Goal: Transaction & Acquisition: Purchase product/service

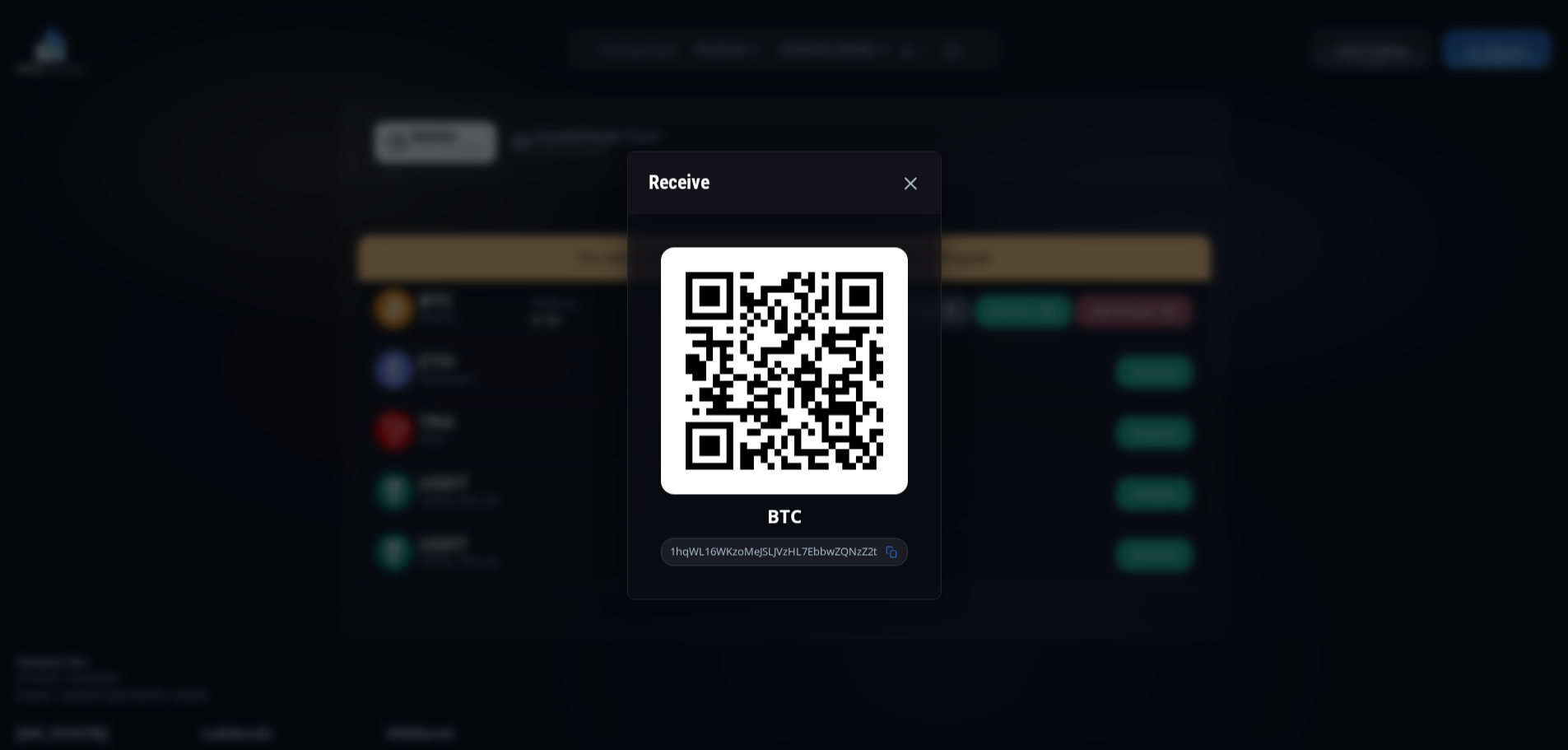
click at [910, 180] on icon at bounding box center [910, 182] width 20 height 20
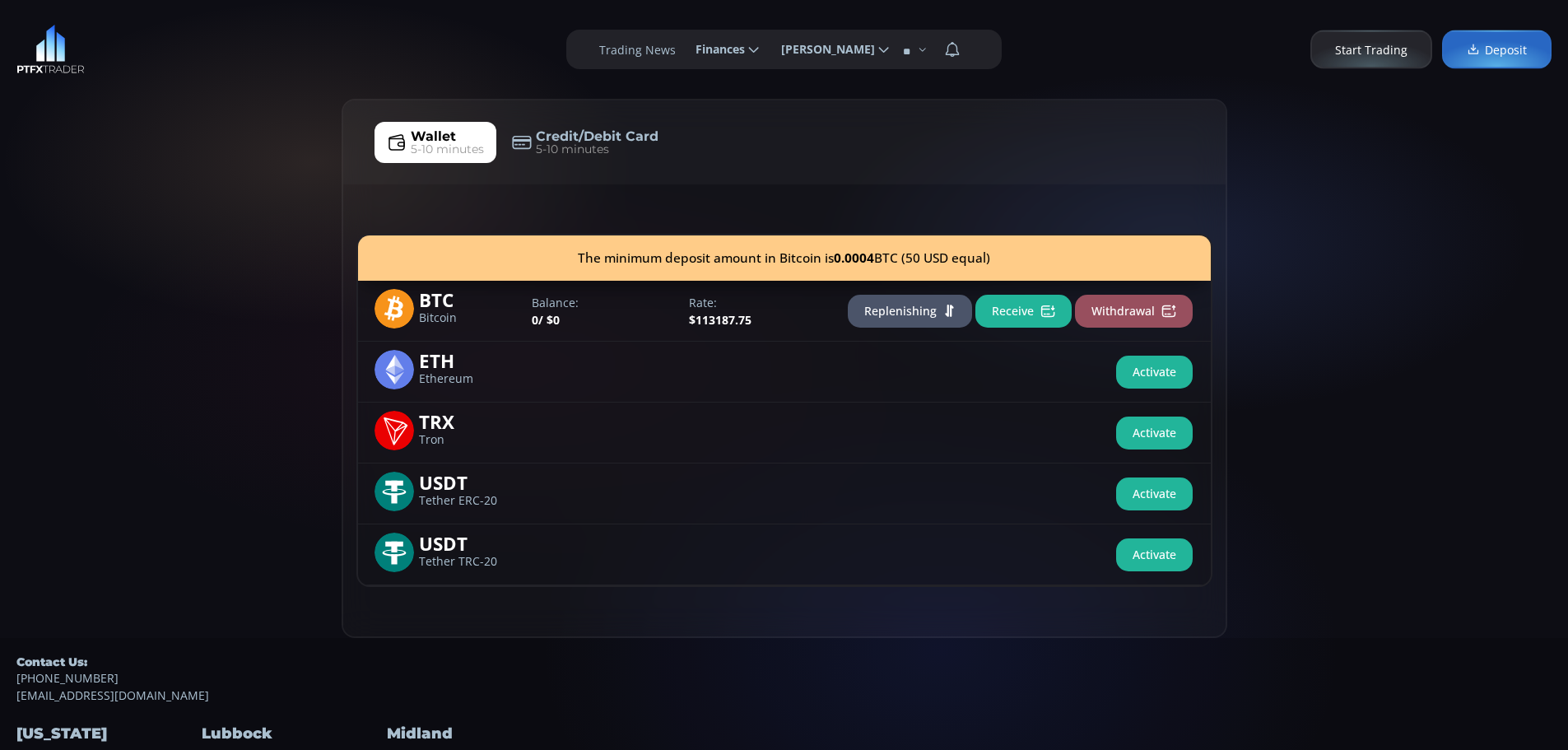
click at [1361, 53] on span "Start Trading" at bounding box center [1371, 49] width 72 height 17
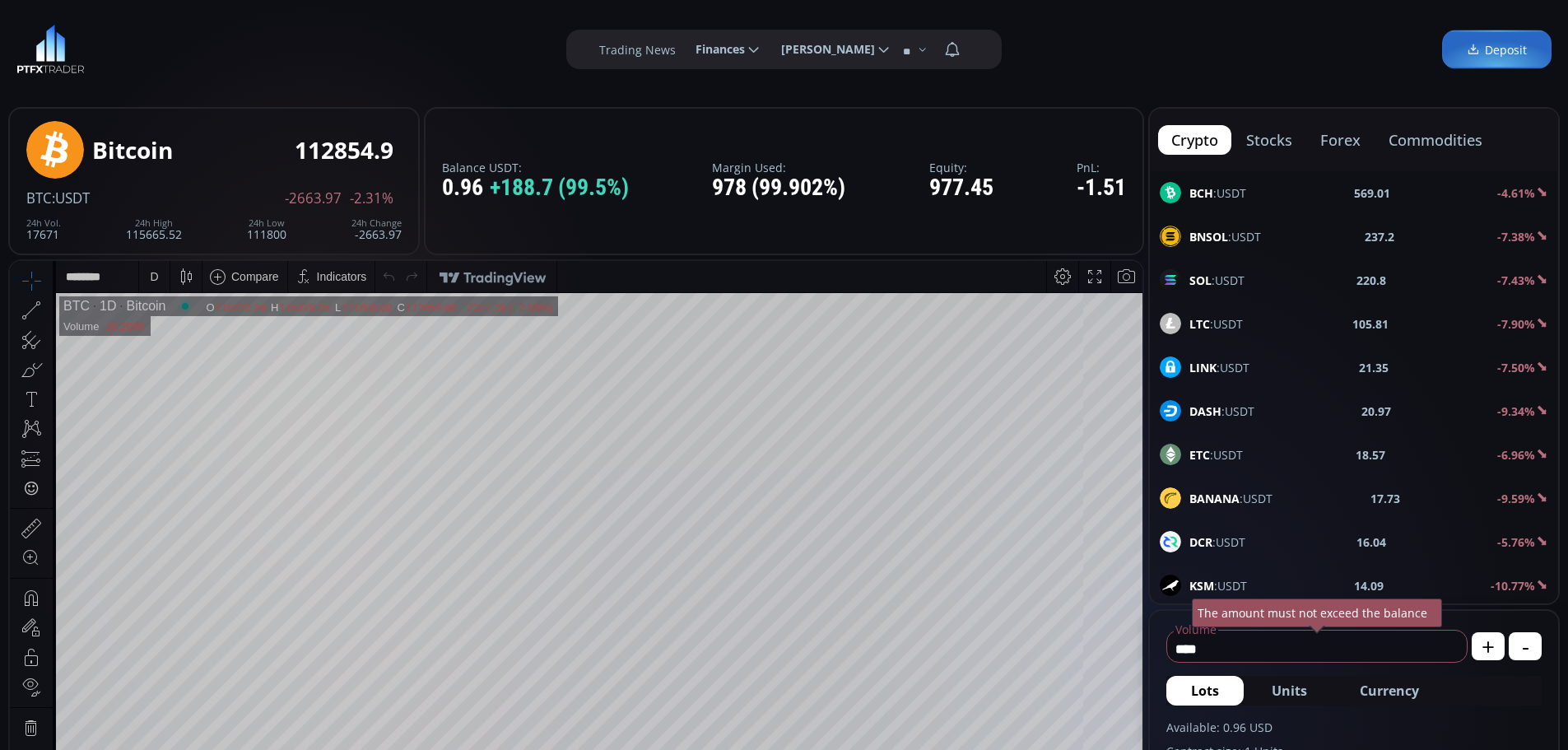
click at [750, 48] on icon at bounding box center [754, 49] width 14 height 14
click at [682, 48] on input "********" at bounding box center [682, 49] width 0 height 17
click at [709, 152] on link "History" at bounding box center [727, 153] width 80 height 26
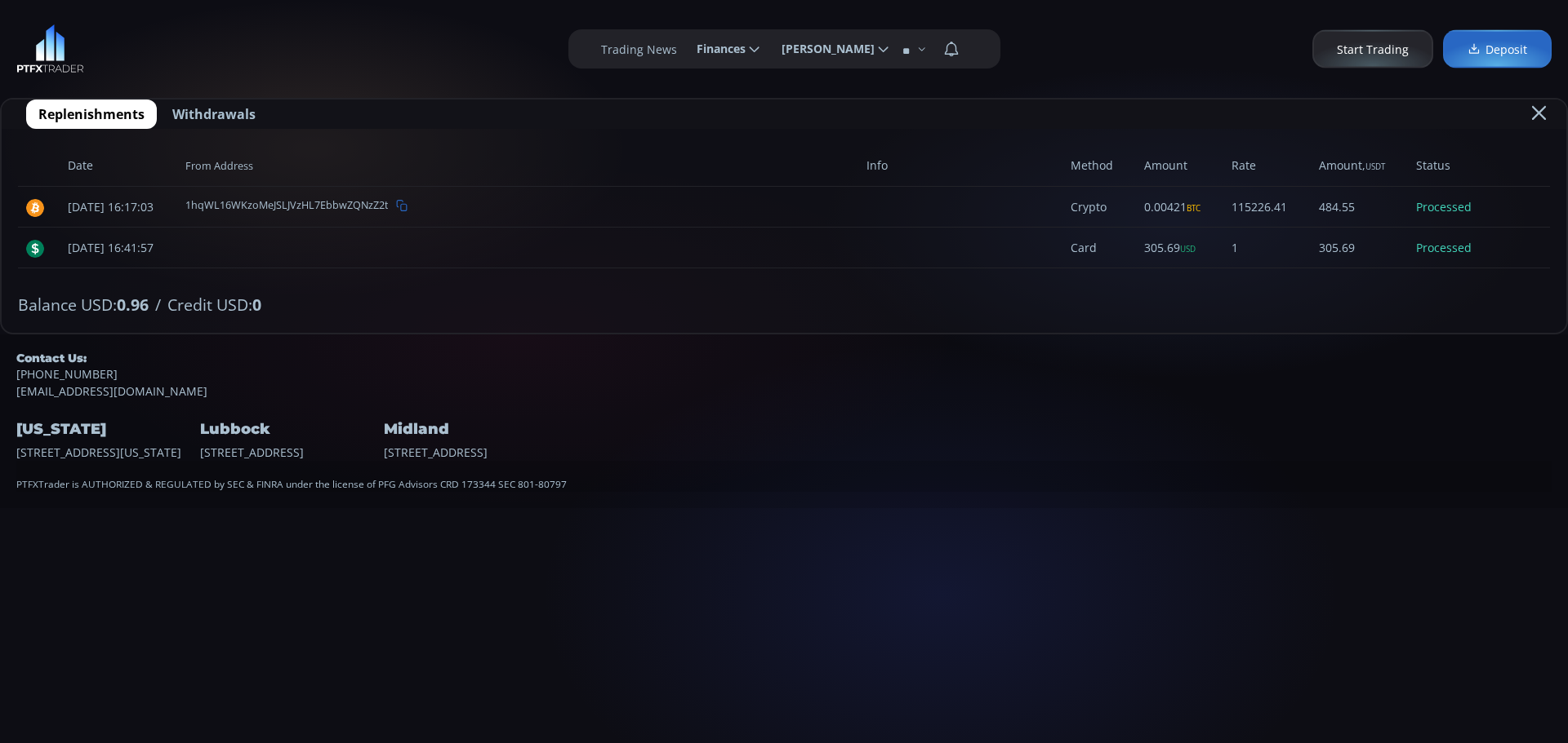
click at [96, 114] on span "Replenishments" at bounding box center [91, 114] width 106 height 19
click at [118, 110] on span "Replenishments" at bounding box center [91, 114] width 106 height 19
click at [1501, 48] on span "Deposit" at bounding box center [1497, 49] width 60 height 17
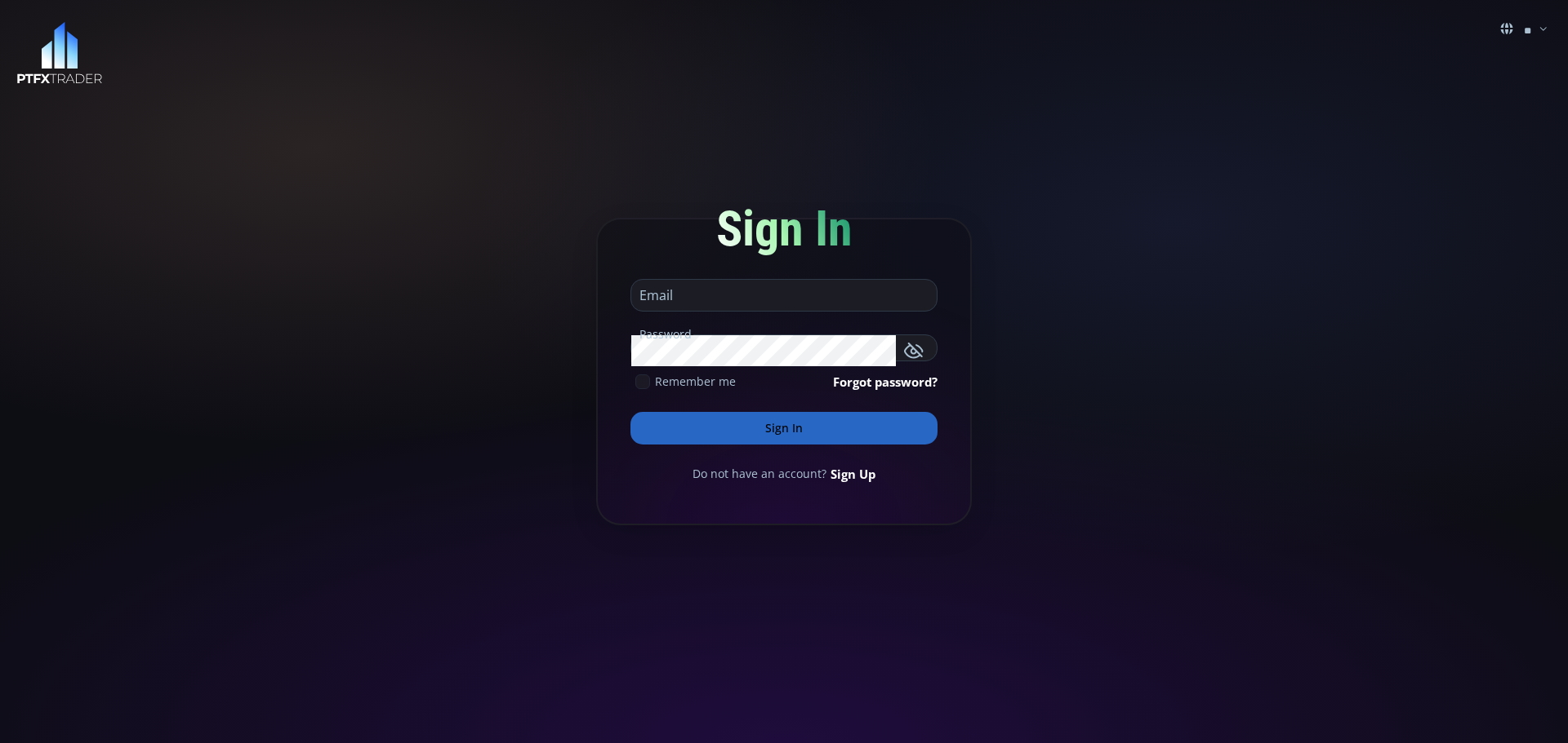
click at [712, 291] on input "email" at bounding box center [780, 296] width 297 height 31
type input "**********"
click at [779, 426] on button "Sign In" at bounding box center [783, 428] width 307 height 33
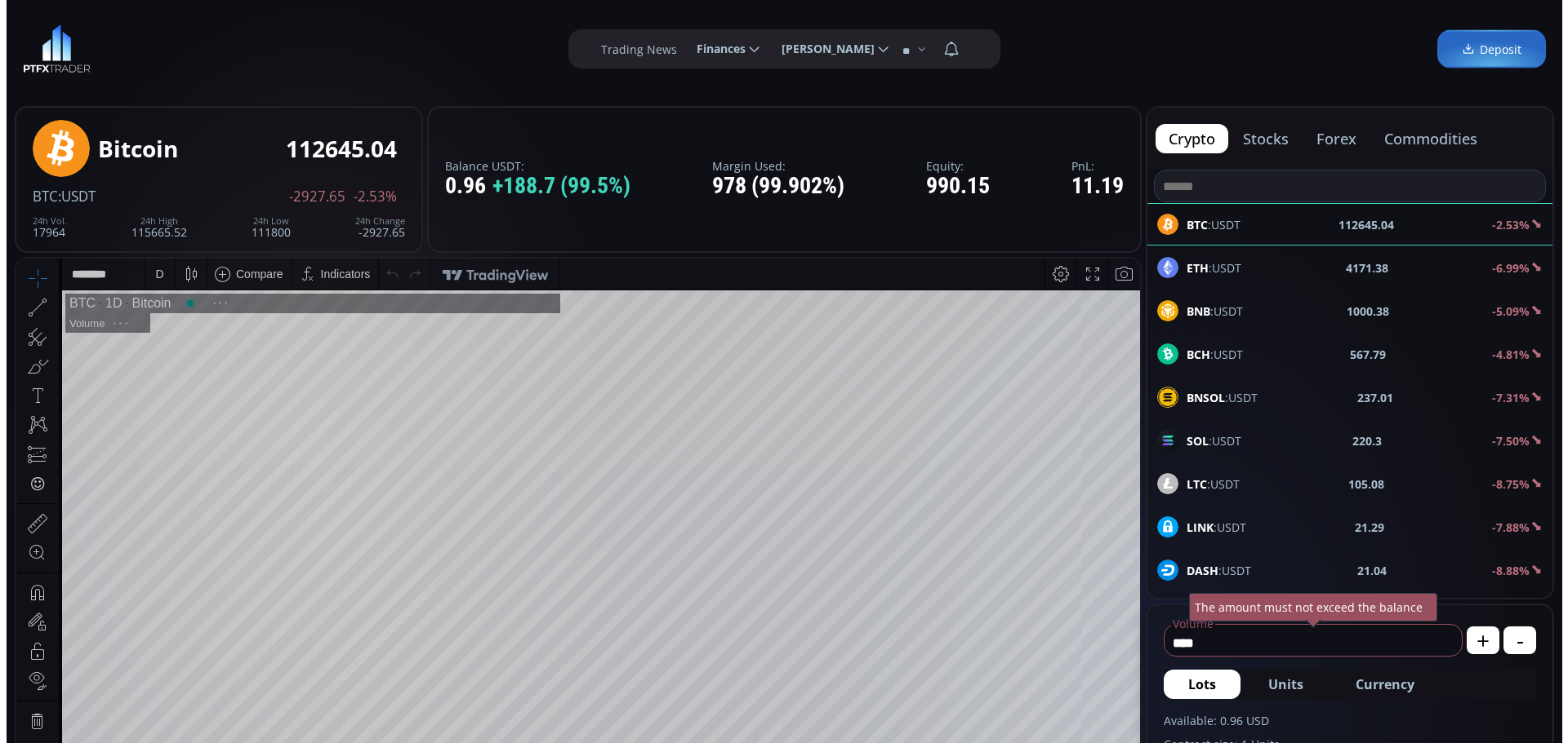
scroll to position [227, 0]
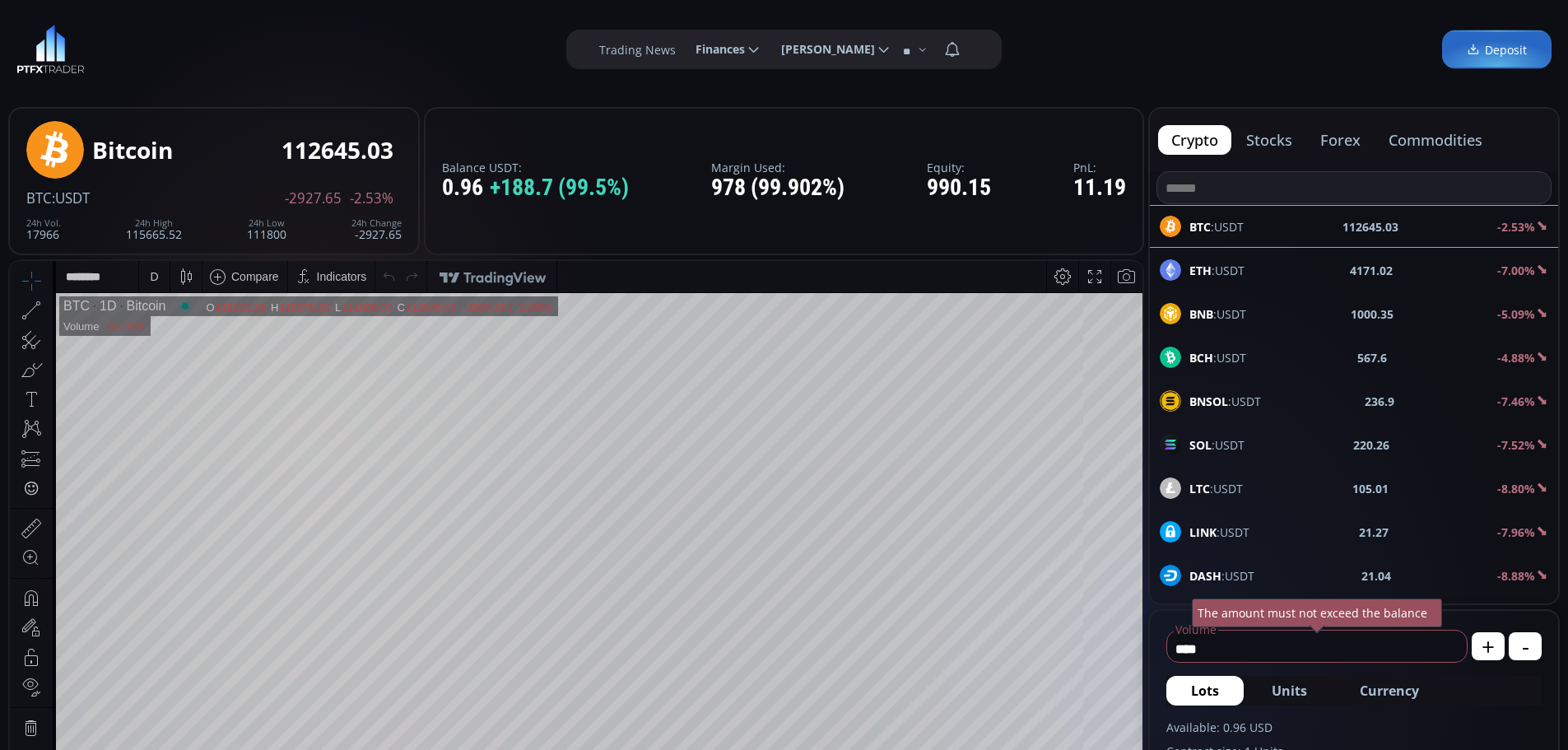
click at [1504, 48] on span "Deposit" at bounding box center [1496, 49] width 60 height 17
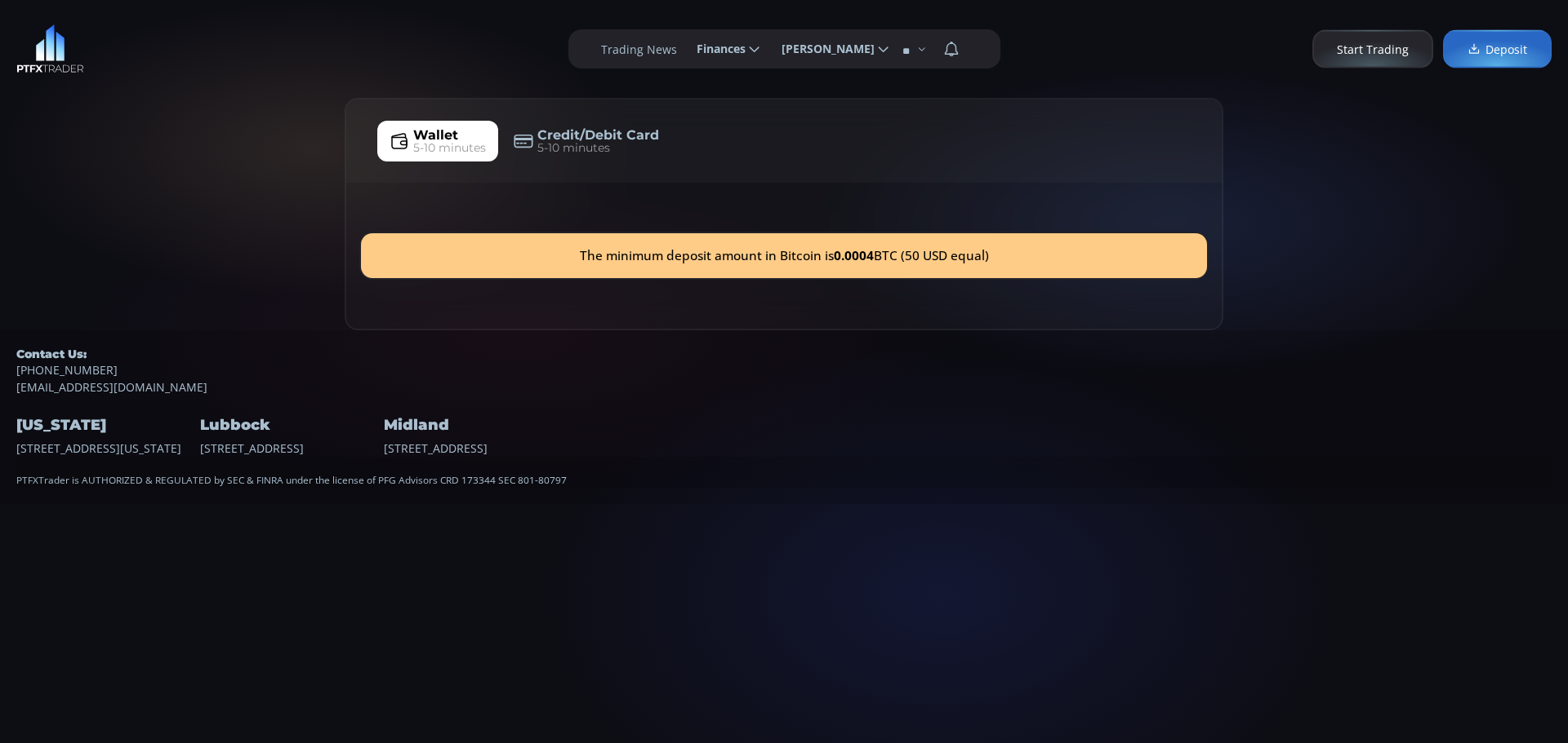
click at [450, 143] on span "5-10 minutes" at bounding box center [449, 148] width 73 height 17
click at [749, 46] on icon at bounding box center [754, 48] width 14 height 14
click at [683, 46] on input "********" at bounding box center [683, 49] width 0 height 17
click at [720, 89] on link "Deposit" at bounding box center [727, 94] width 79 height 25
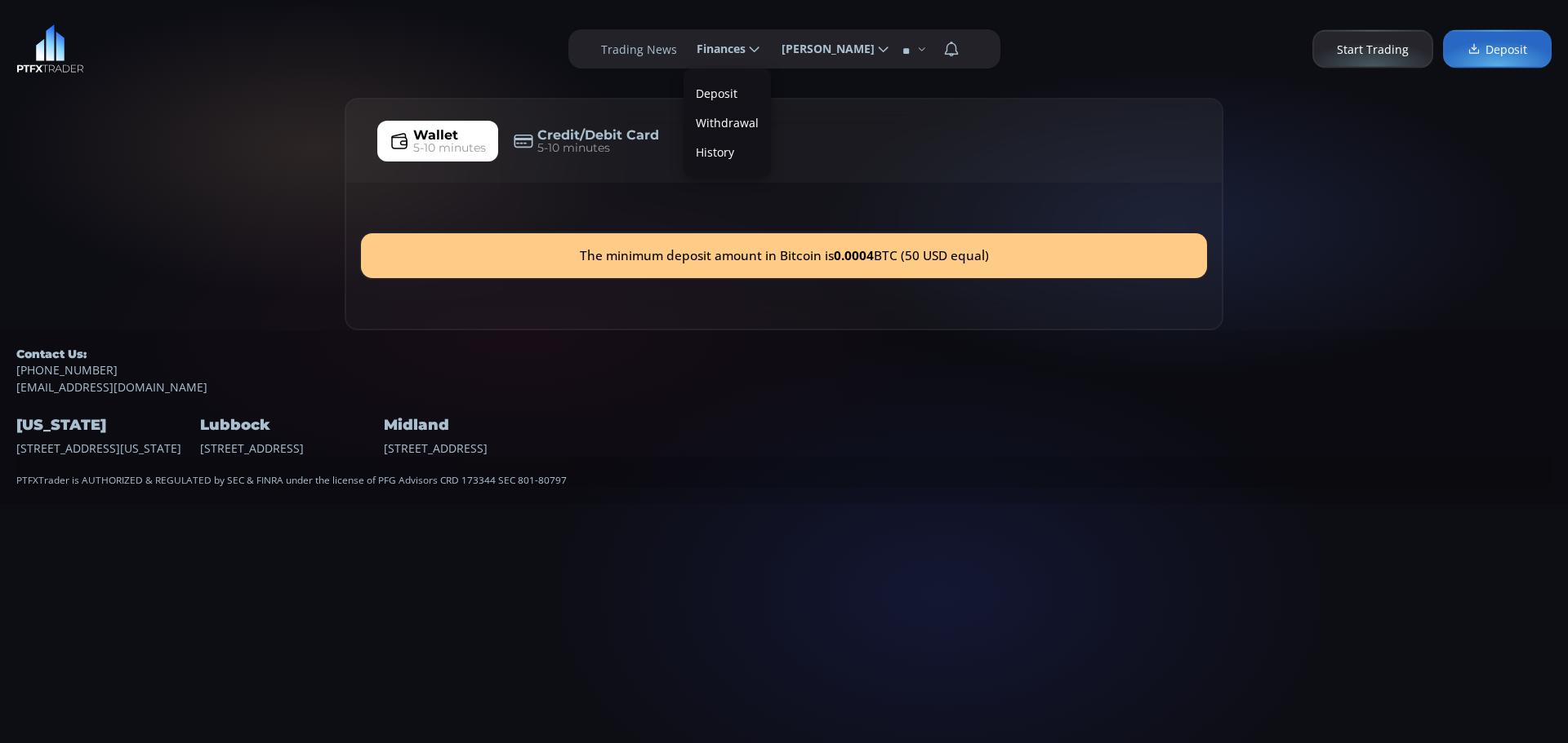
scroll to position [0, 0]
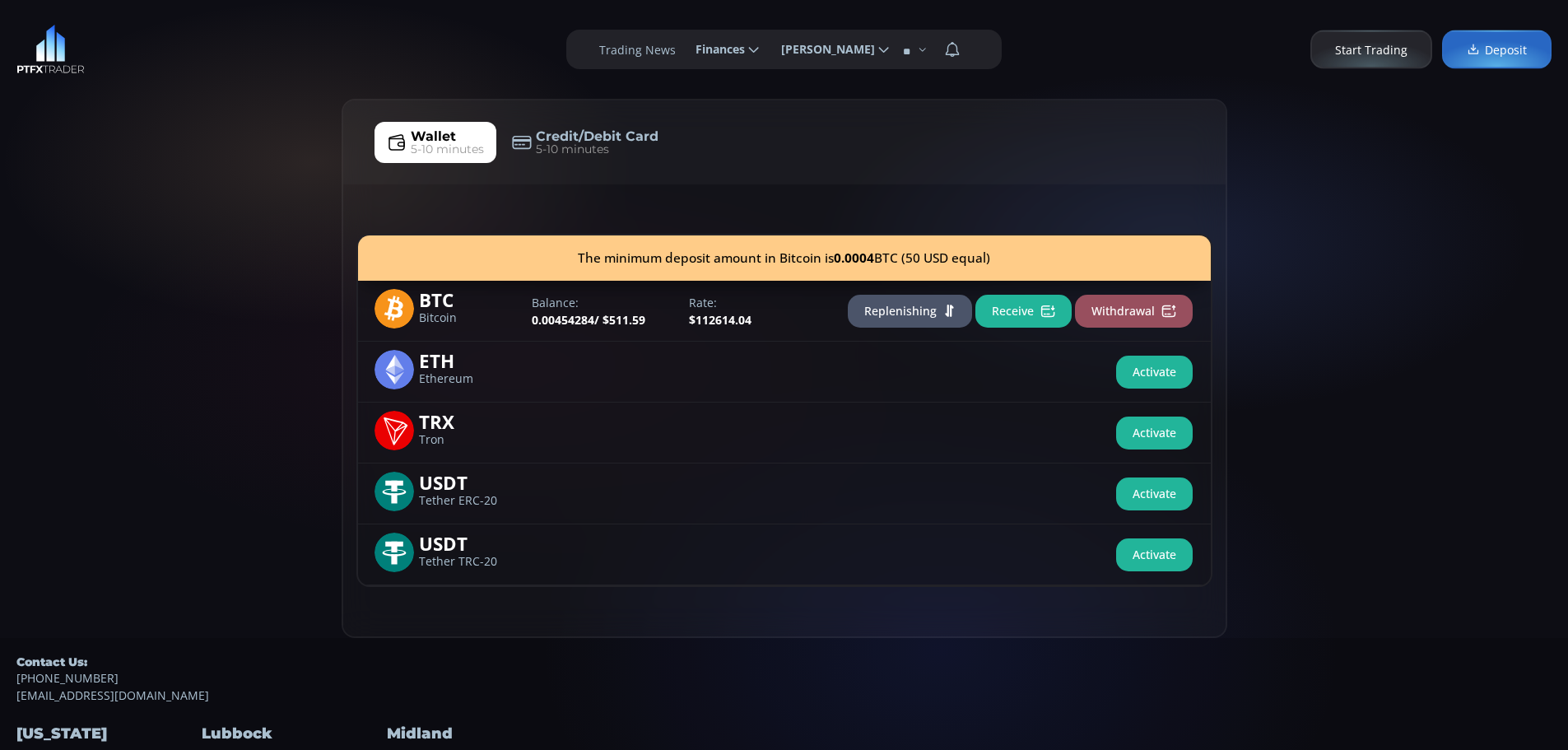
click at [911, 306] on button "Replenishing" at bounding box center [910, 311] width 124 height 33
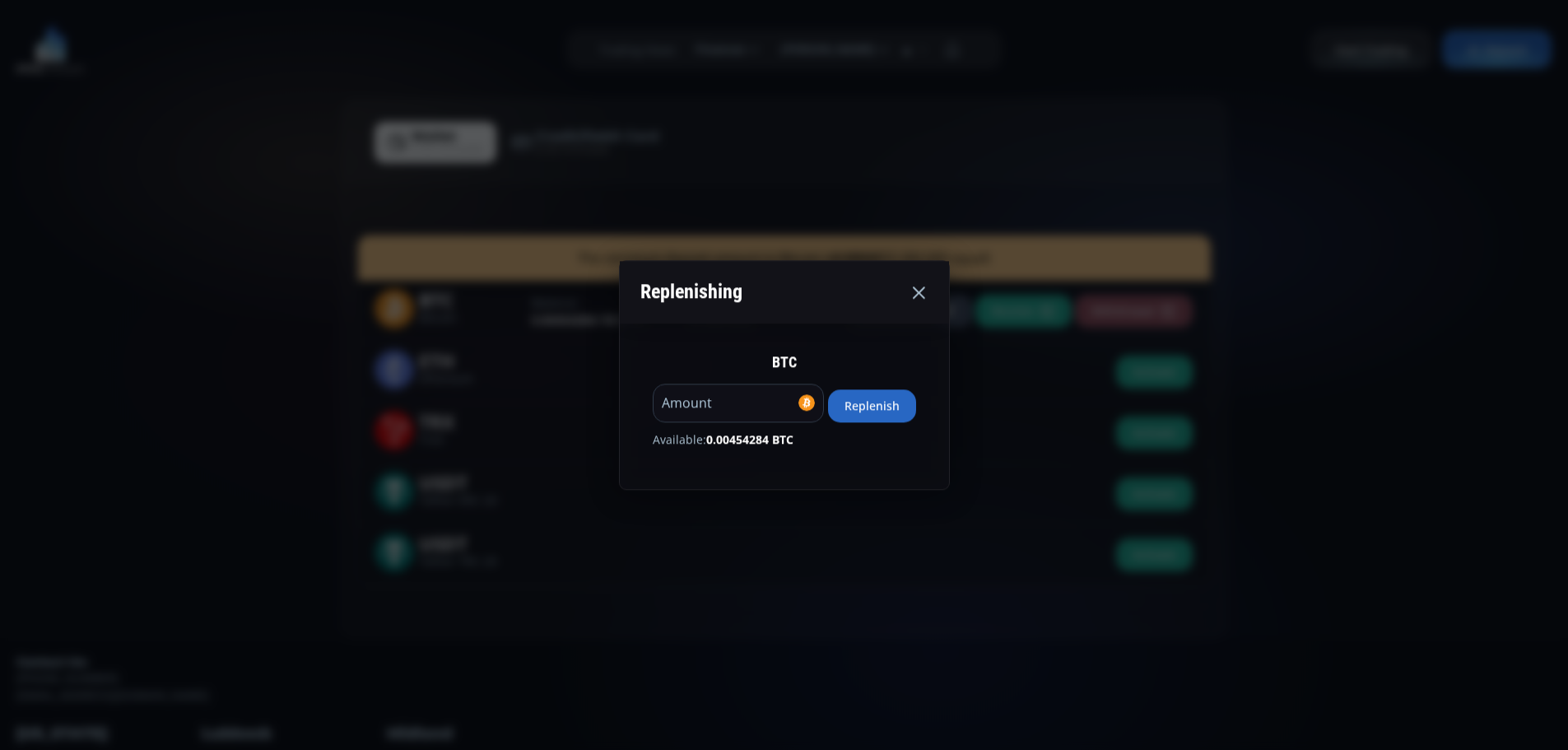
click at [882, 404] on button "Replenish" at bounding box center [871, 406] width 88 height 33
click at [887, 405] on button "Replenish" at bounding box center [871, 406] width 88 height 33
click at [925, 291] on use at bounding box center [919, 292] width 12 height 12
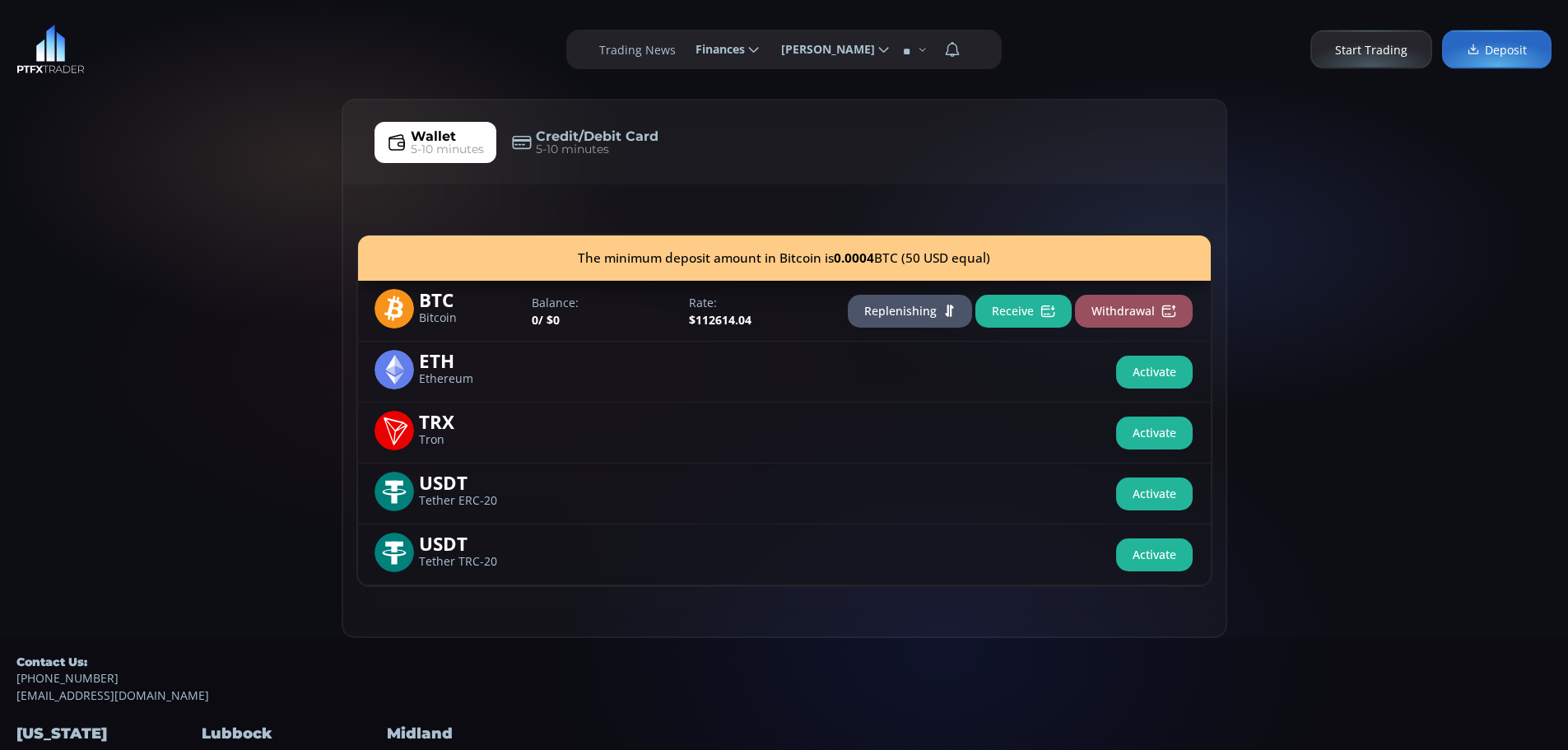
click at [1379, 50] on span "Start Trading" at bounding box center [1371, 49] width 72 height 17
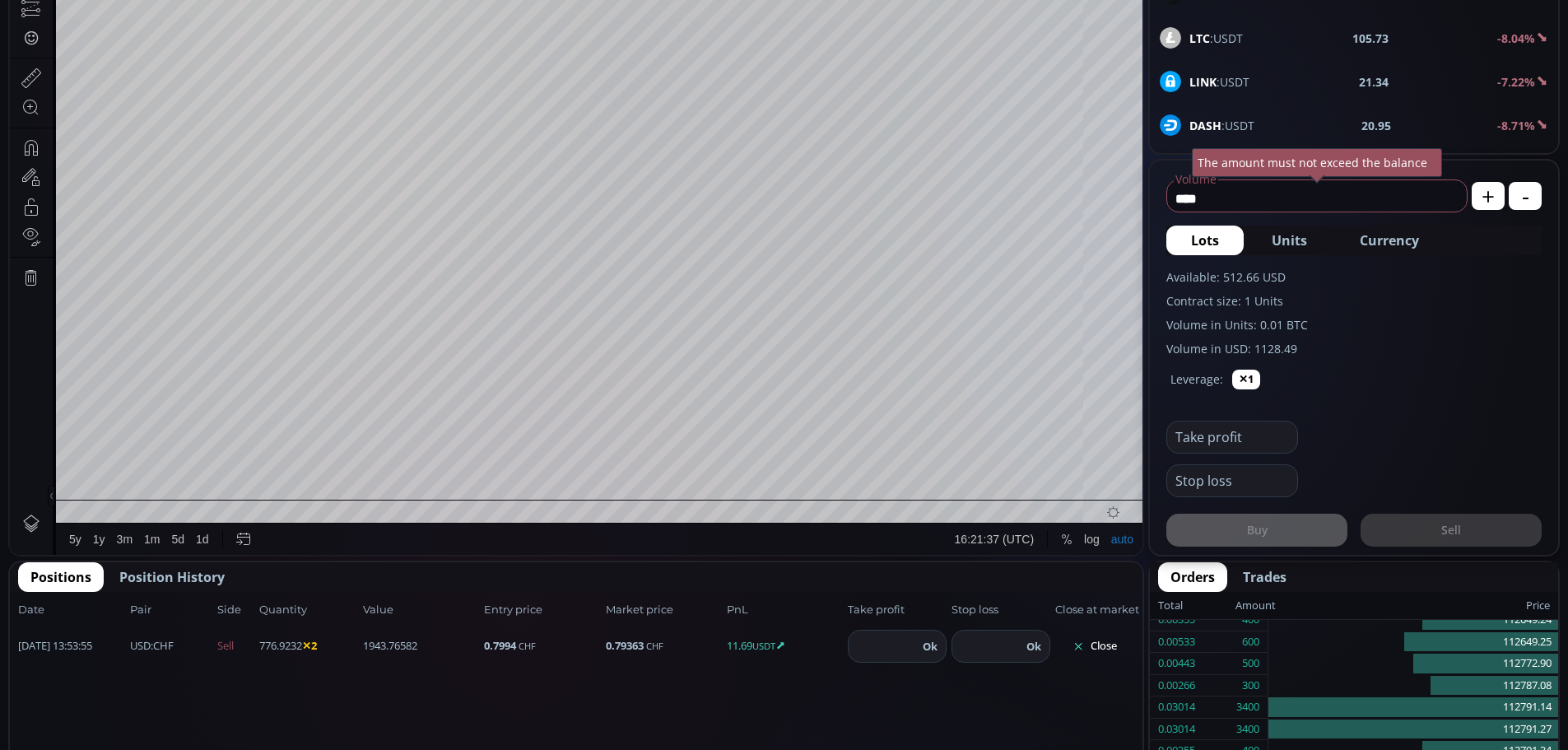
scroll to position [494, 0]
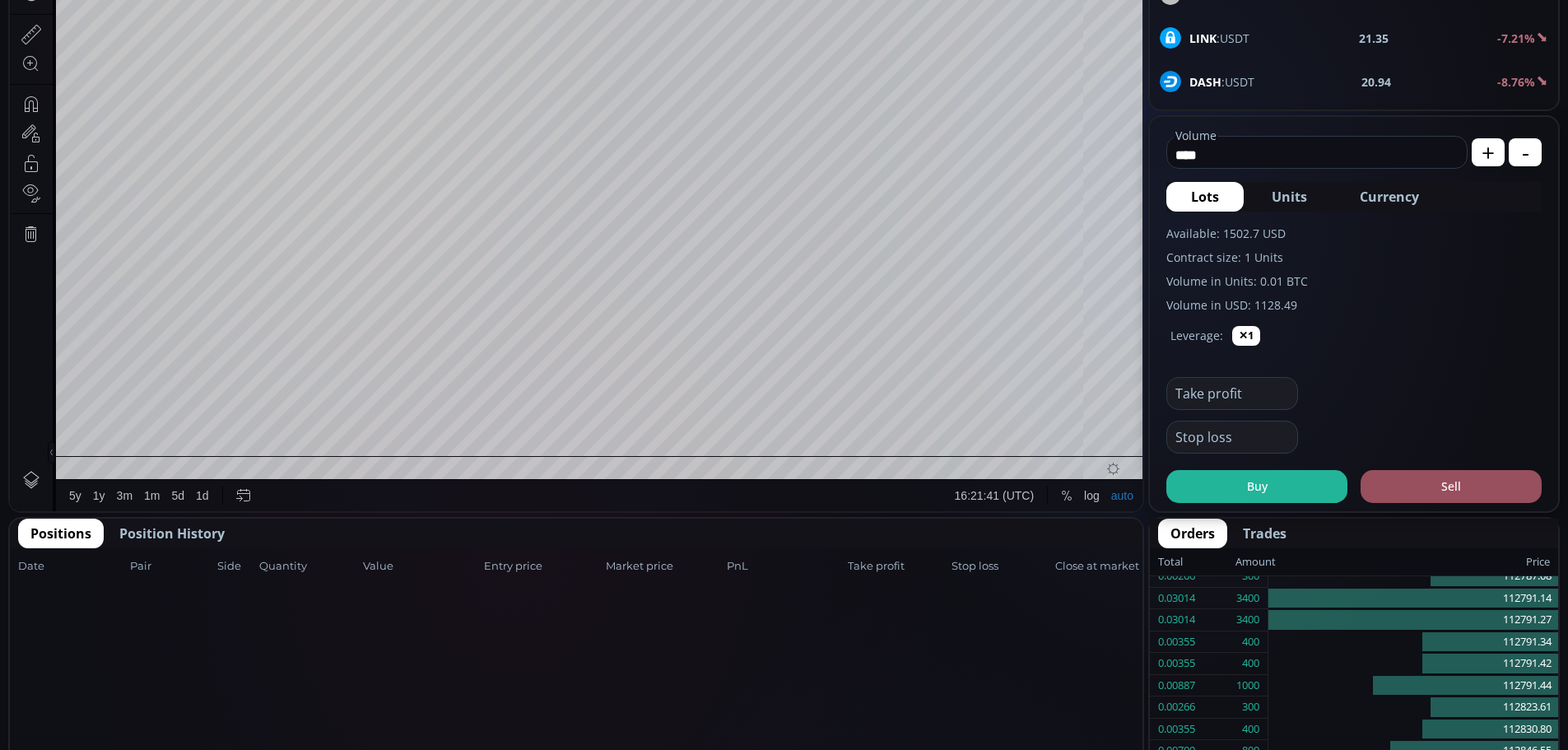
click at [158, 532] on span "Position History" at bounding box center [172, 534] width 106 height 20
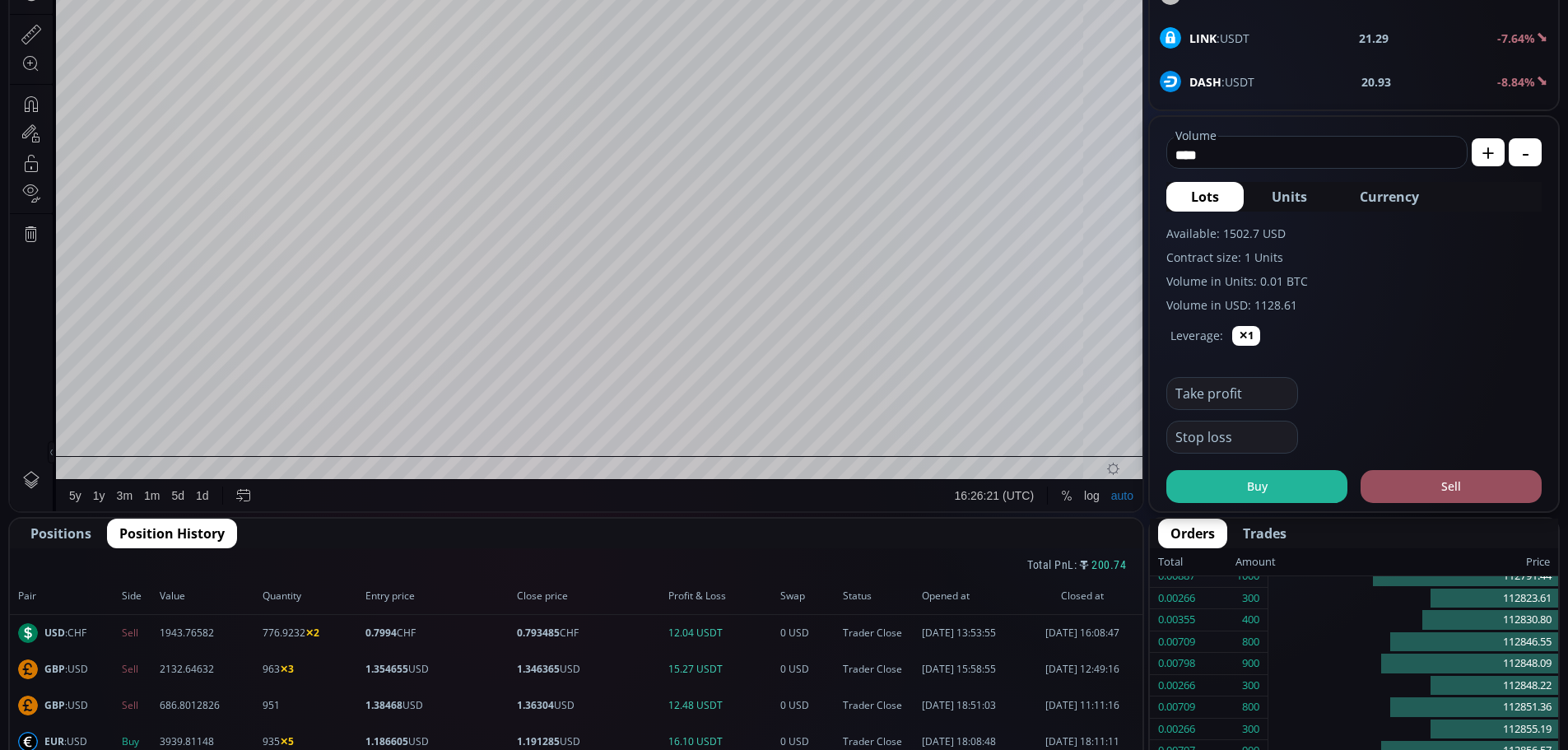
click at [56, 532] on span "Positions" at bounding box center [61, 534] width 61 height 20
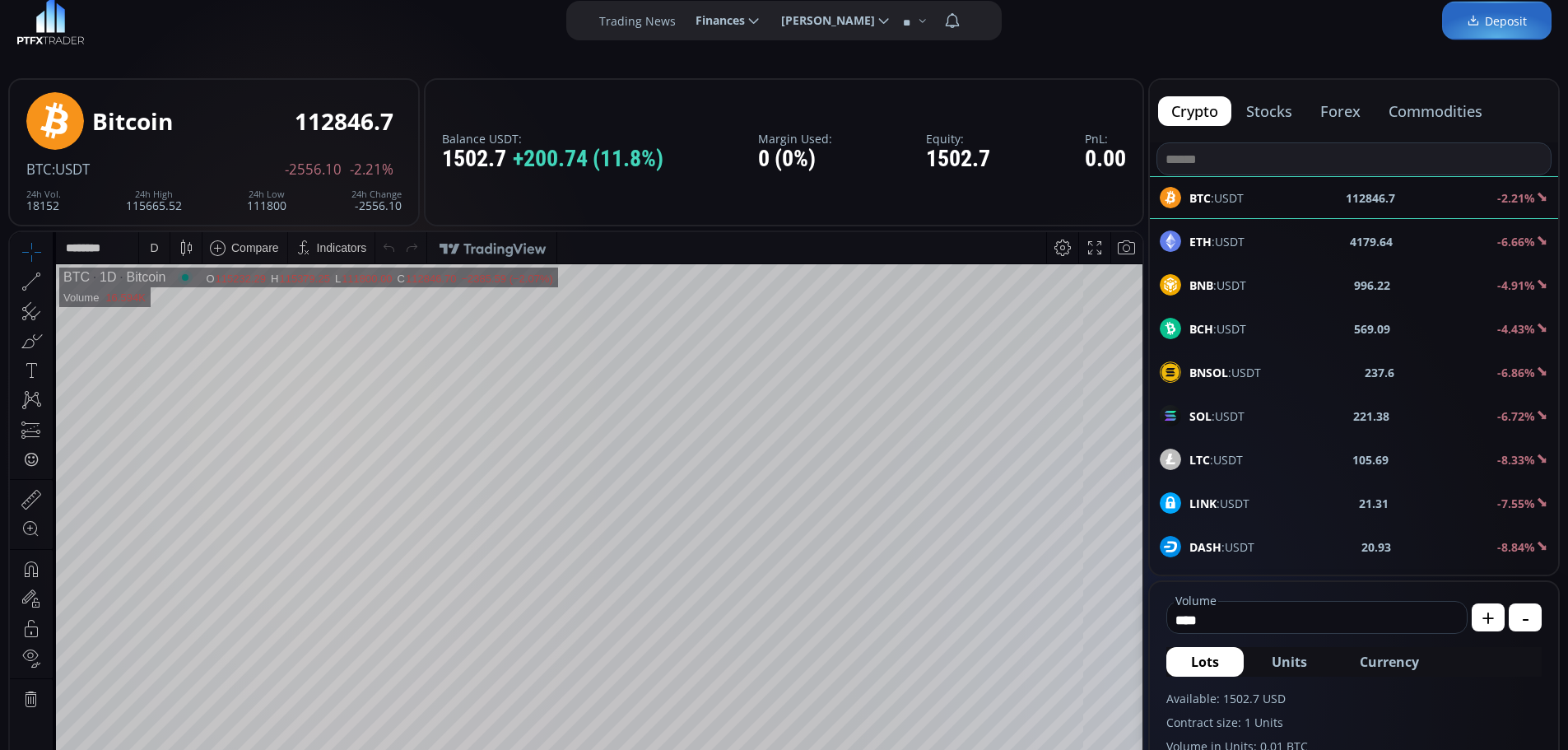
scroll to position [0, 0]
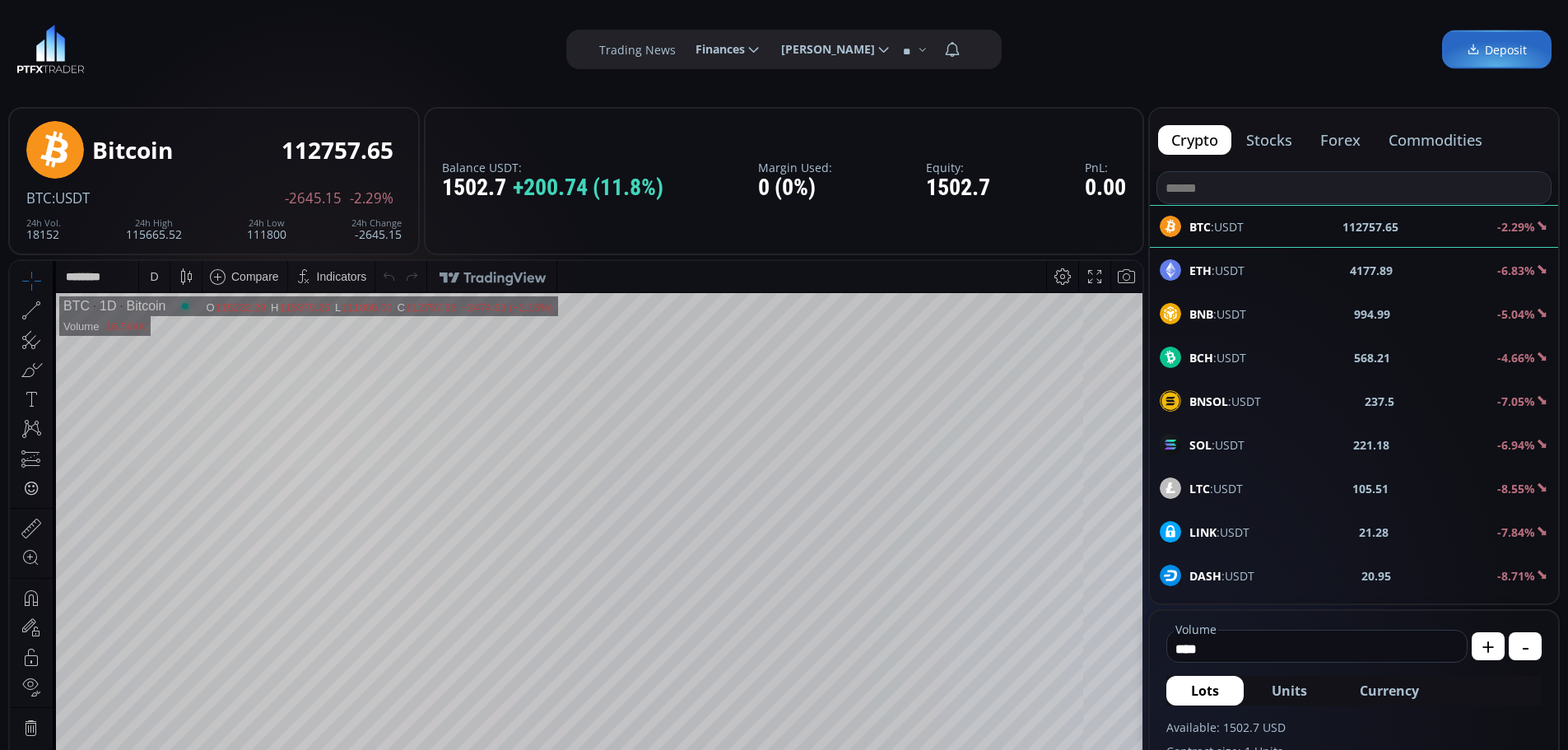
click at [1434, 141] on button "commodities" at bounding box center [1435, 140] width 120 height 30
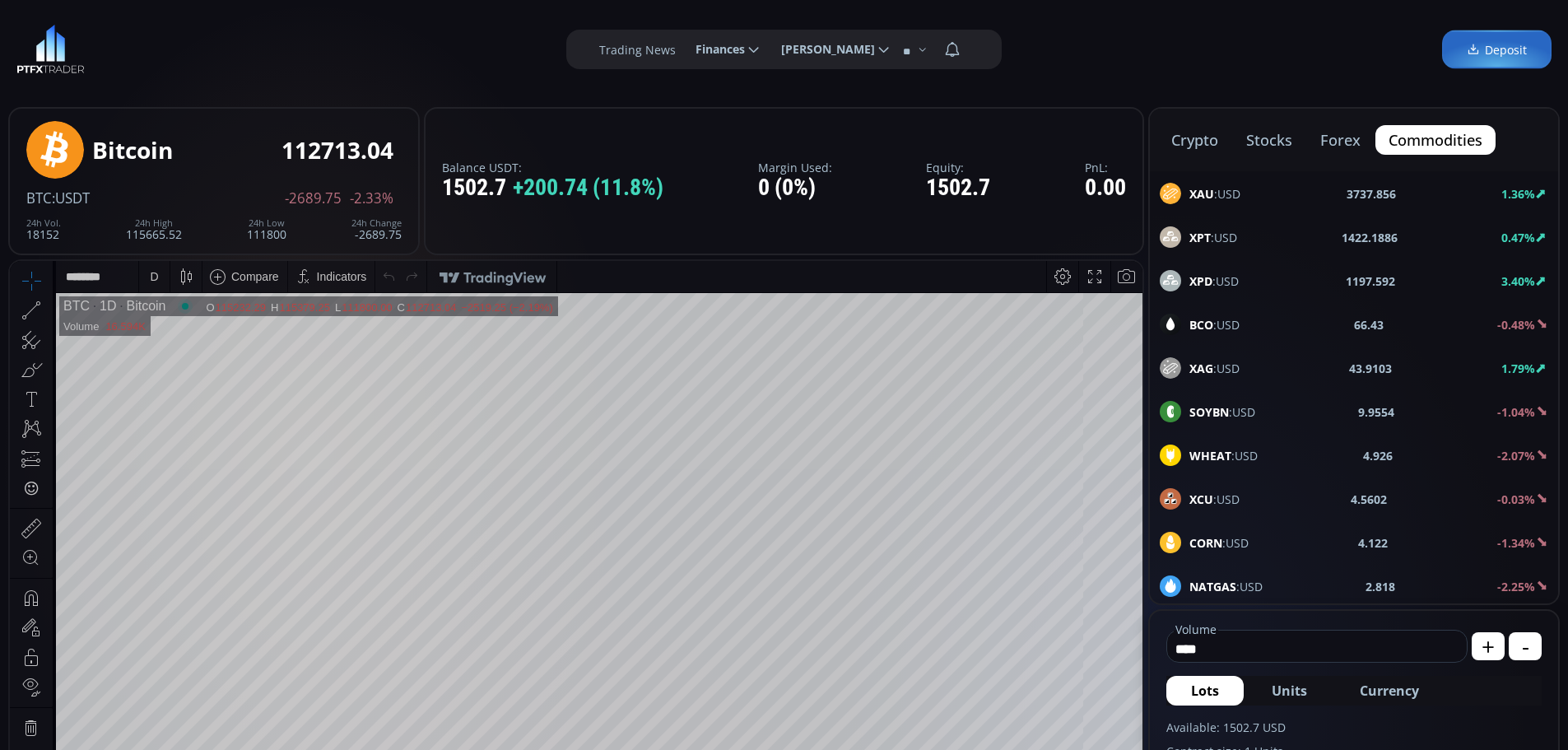
click at [1216, 325] on span "BCO :USD" at bounding box center [1215, 325] width 50 height 17
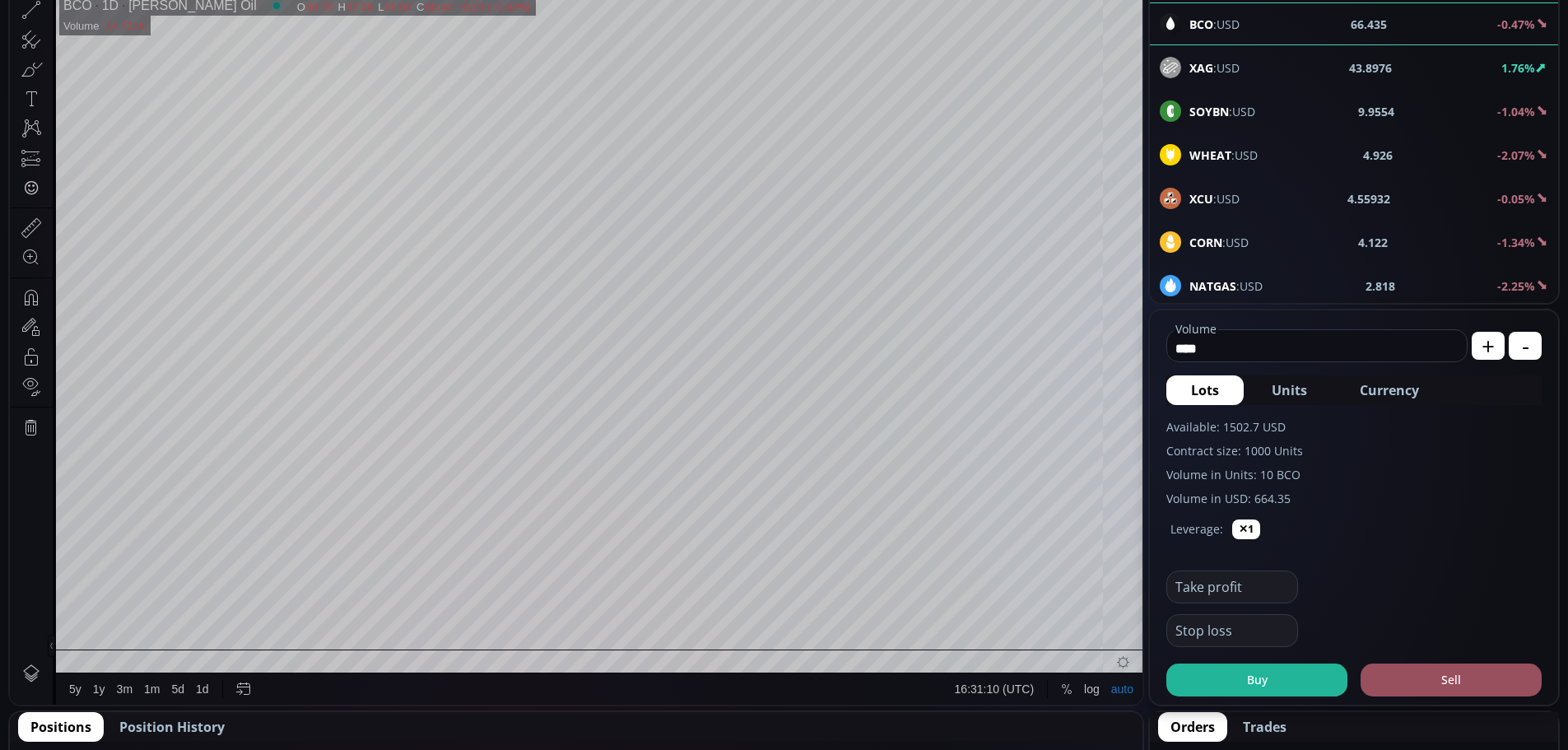
scroll to position [330, 0]
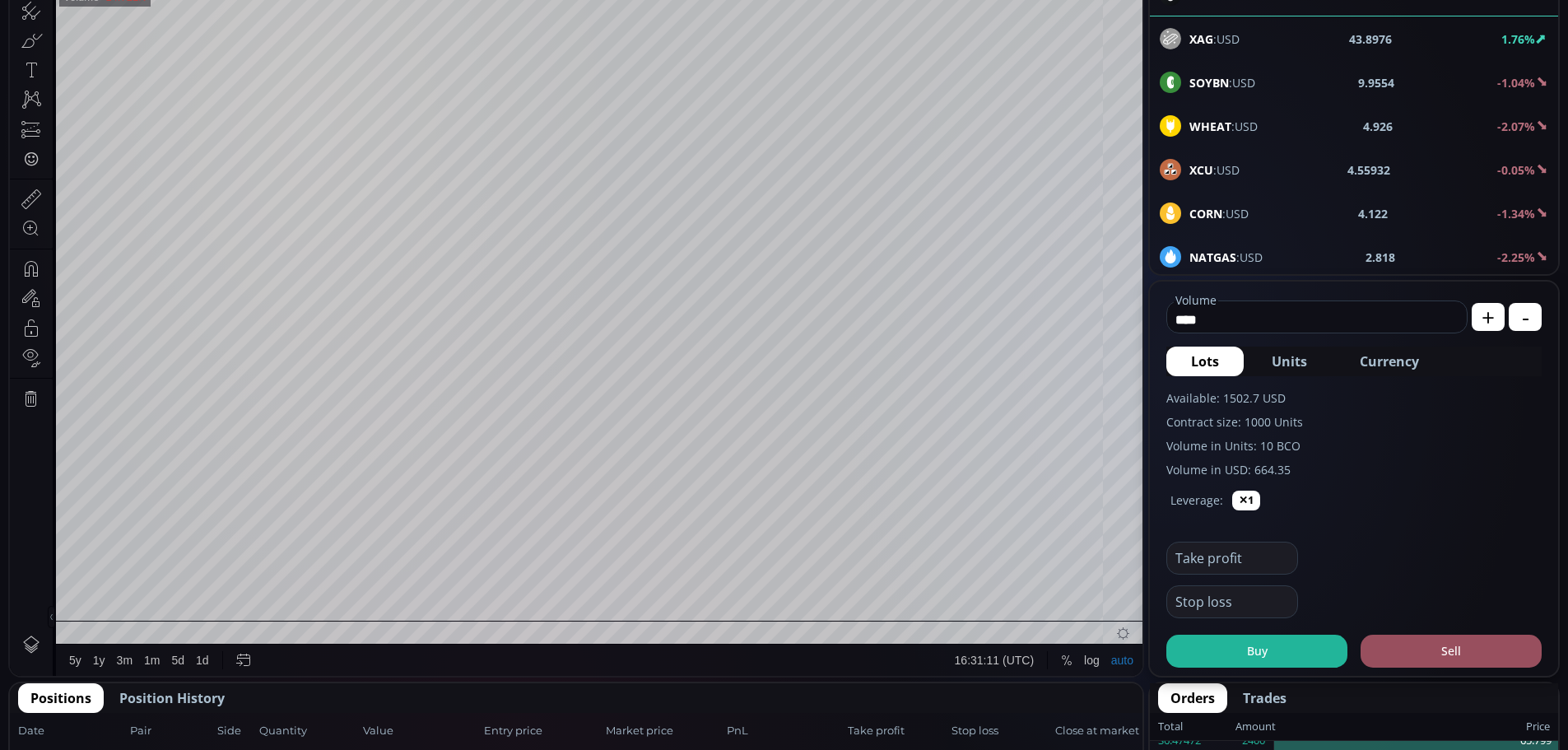
click at [1228, 318] on input "****" at bounding box center [1312, 320] width 291 height 26
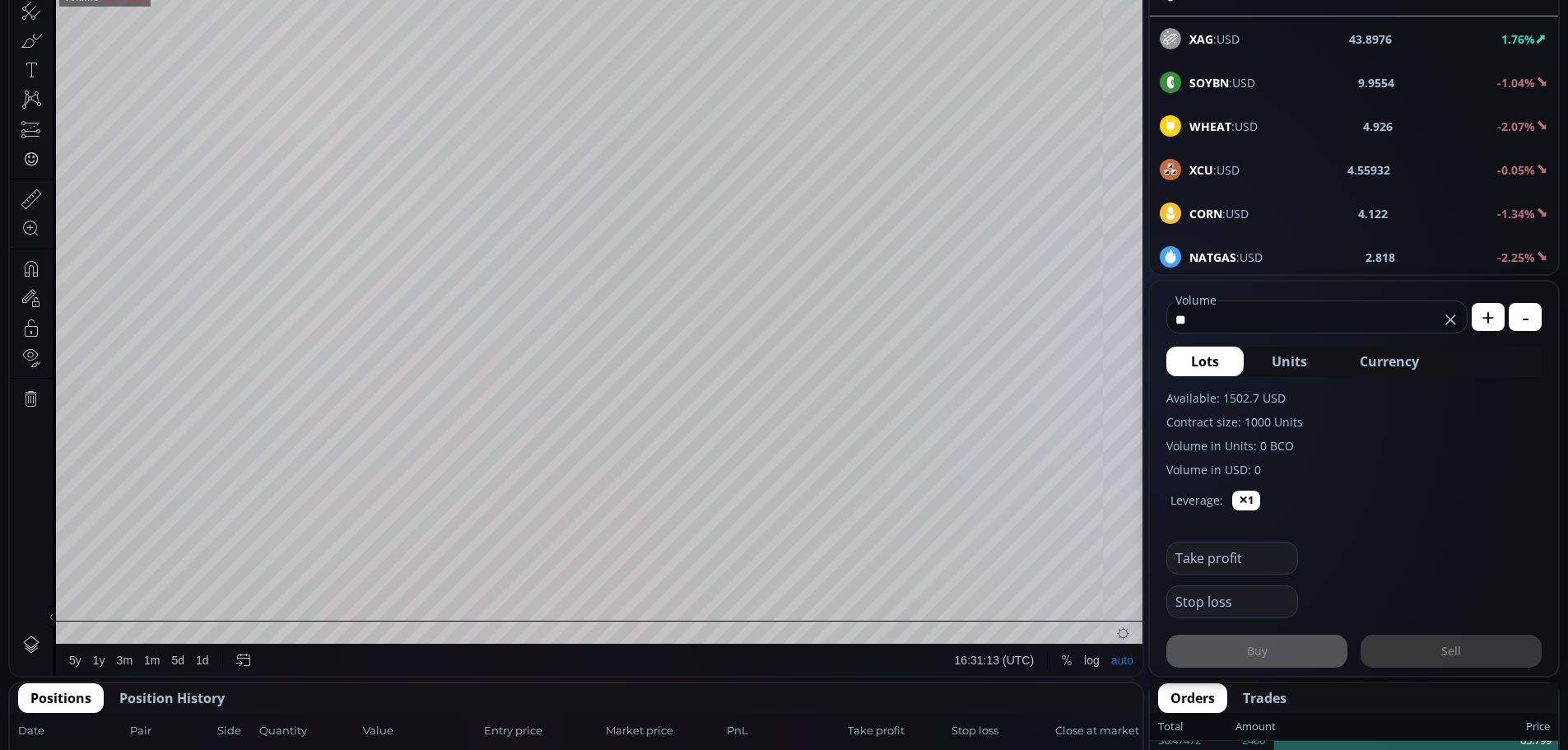
type input "*"
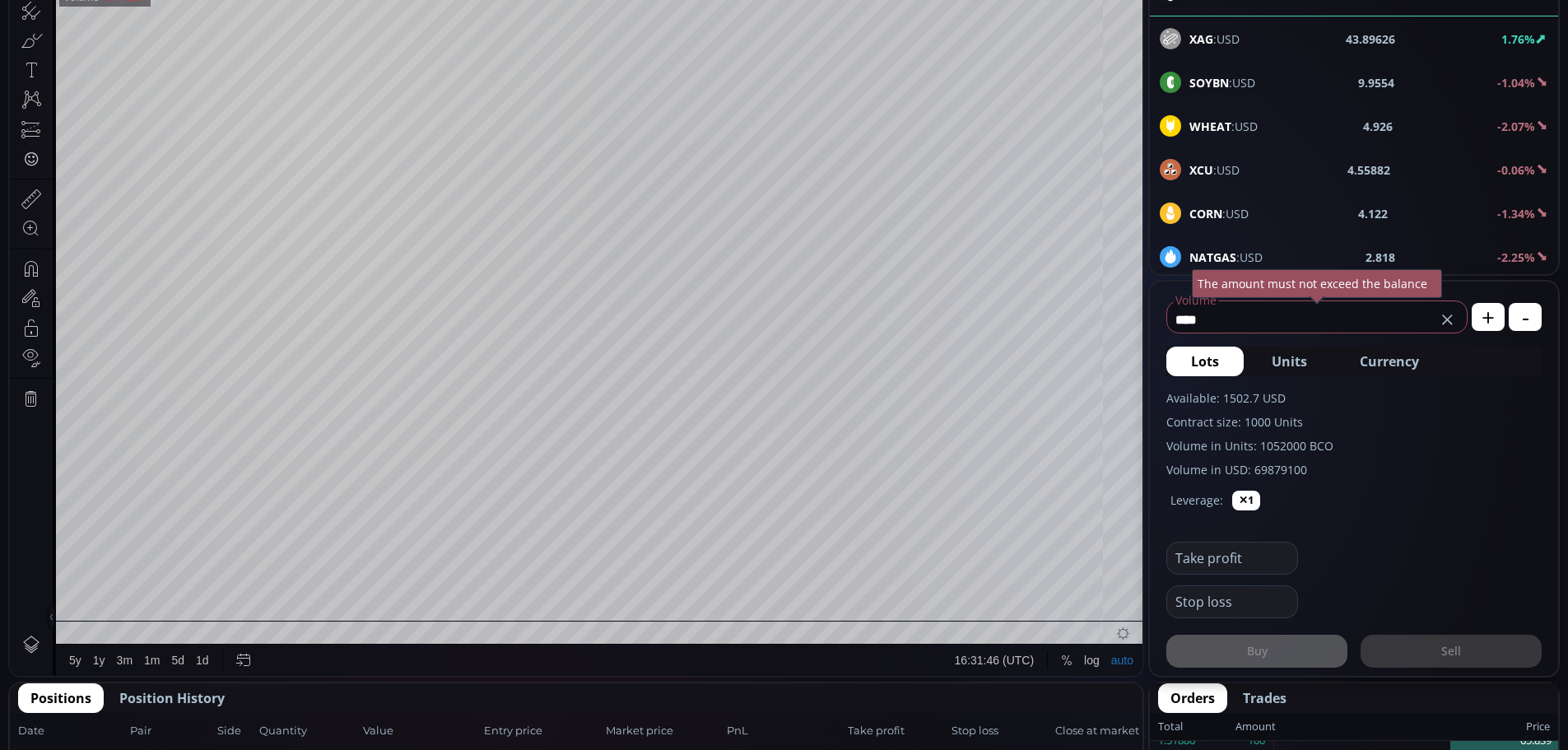
click at [1291, 362] on span "Units" at bounding box center [1289, 361] width 36 height 20
click at [1240, 318] on input "*******" at bounding box center [1301, 320] width 268 height 26
click at [1209, 363] on span "Lots" at bounding box center [1204, 361] width 28 height 20
type input "***"
click at [1243, 323] on input "***" at bounding box center [1301, 320] width 268 height 26
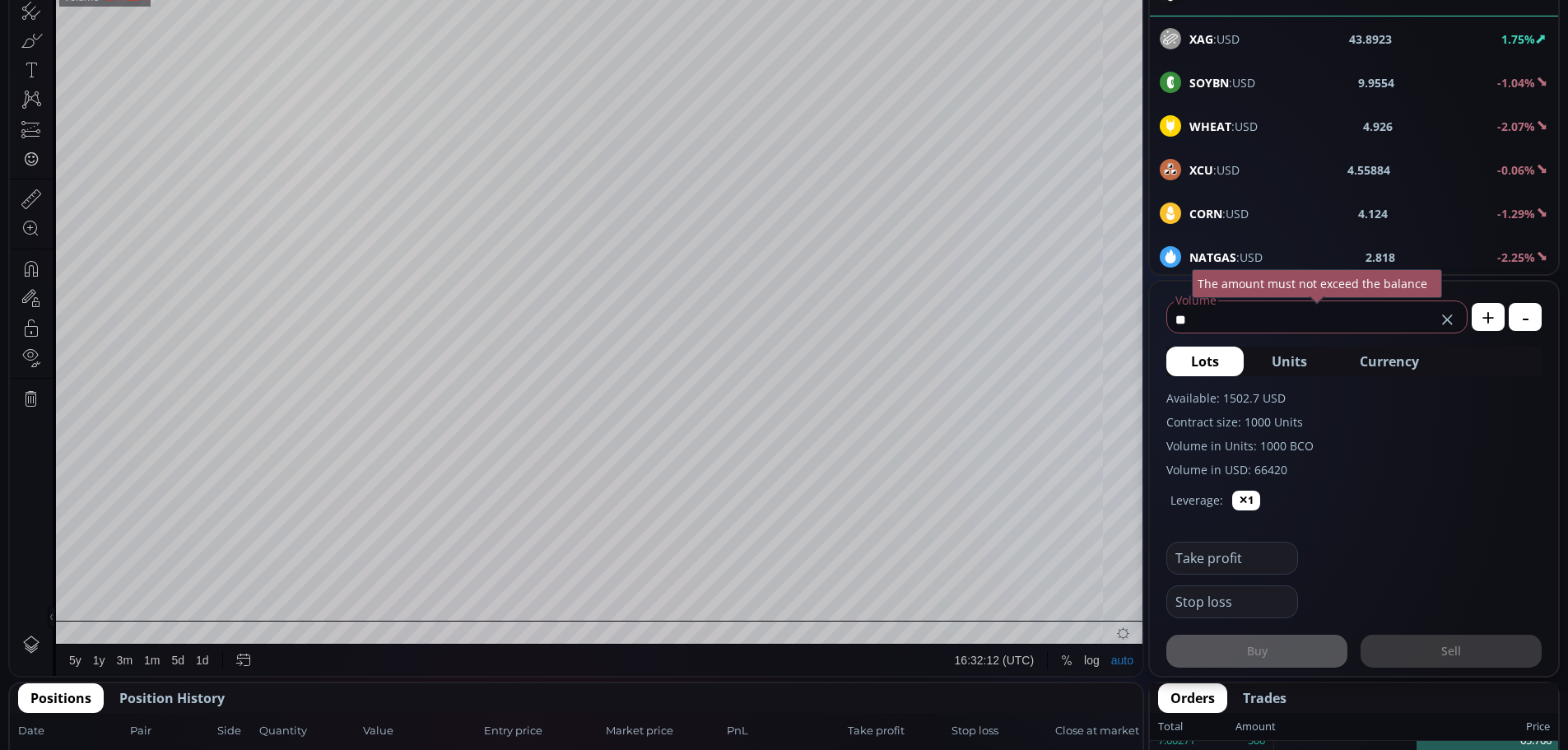
type input "*"
click at [1465, 469] on label "Volume in USD: 99770350" at bounding box center [1353, 470] width 376 height 17
click at [1399, 363] on span "Currency" at bounding box center [1390, 361] width 60 height 20
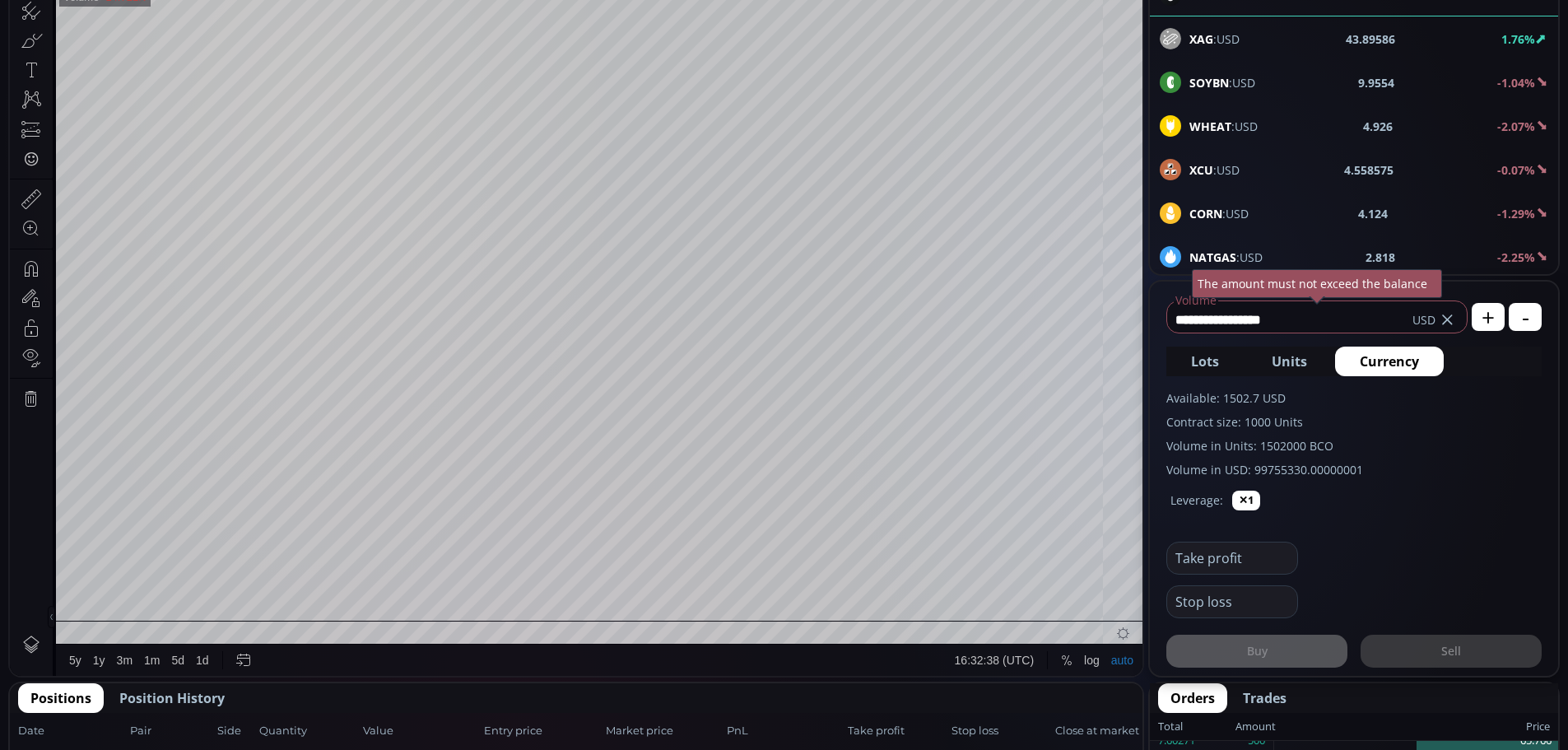
click at [1447, 316] on icon at bounding box center [1446, 319] width 16 height 16
type input "*"
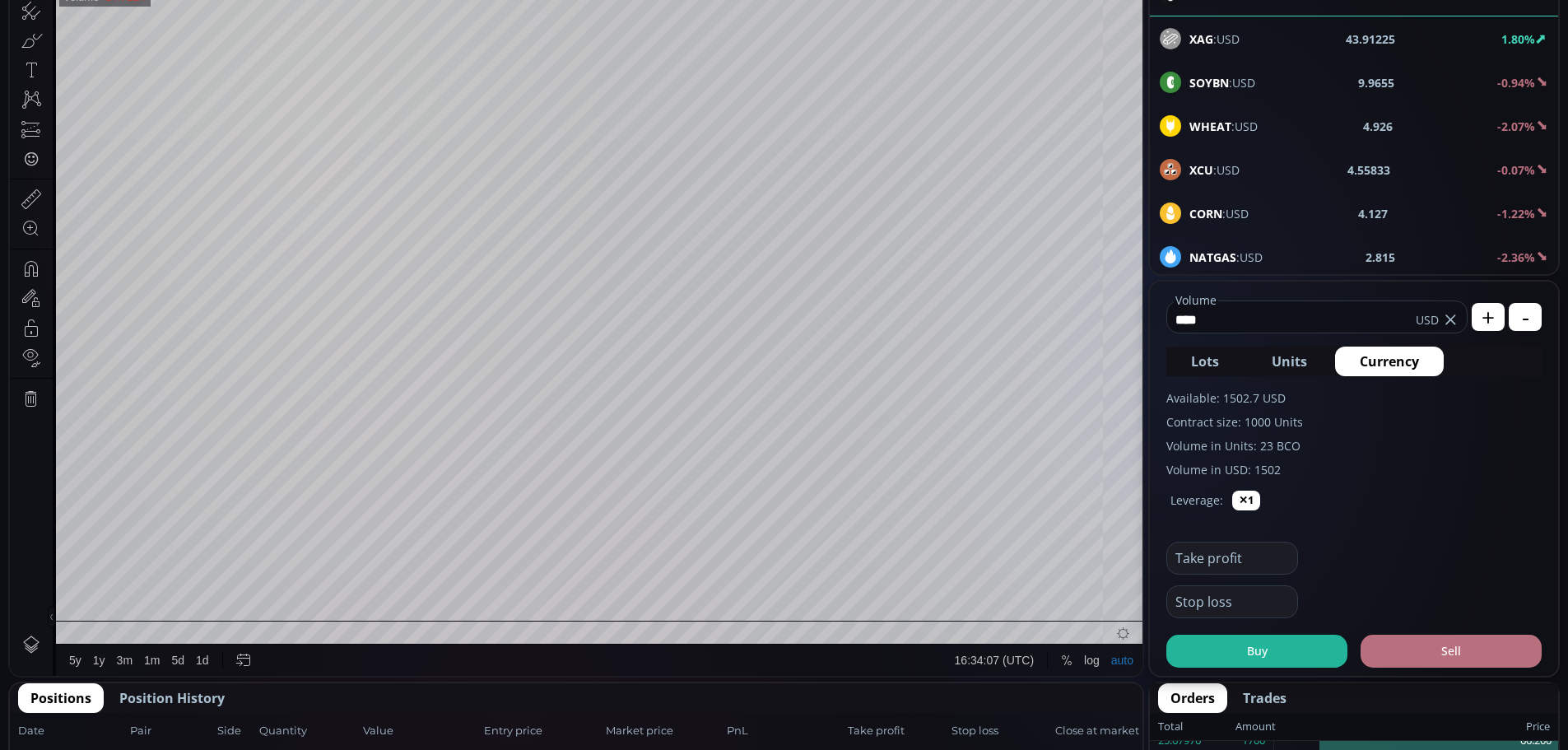
type input "****"
click at [1449, 651] on button "Sell" at bounding box center [1451, 651] width 181 height 33
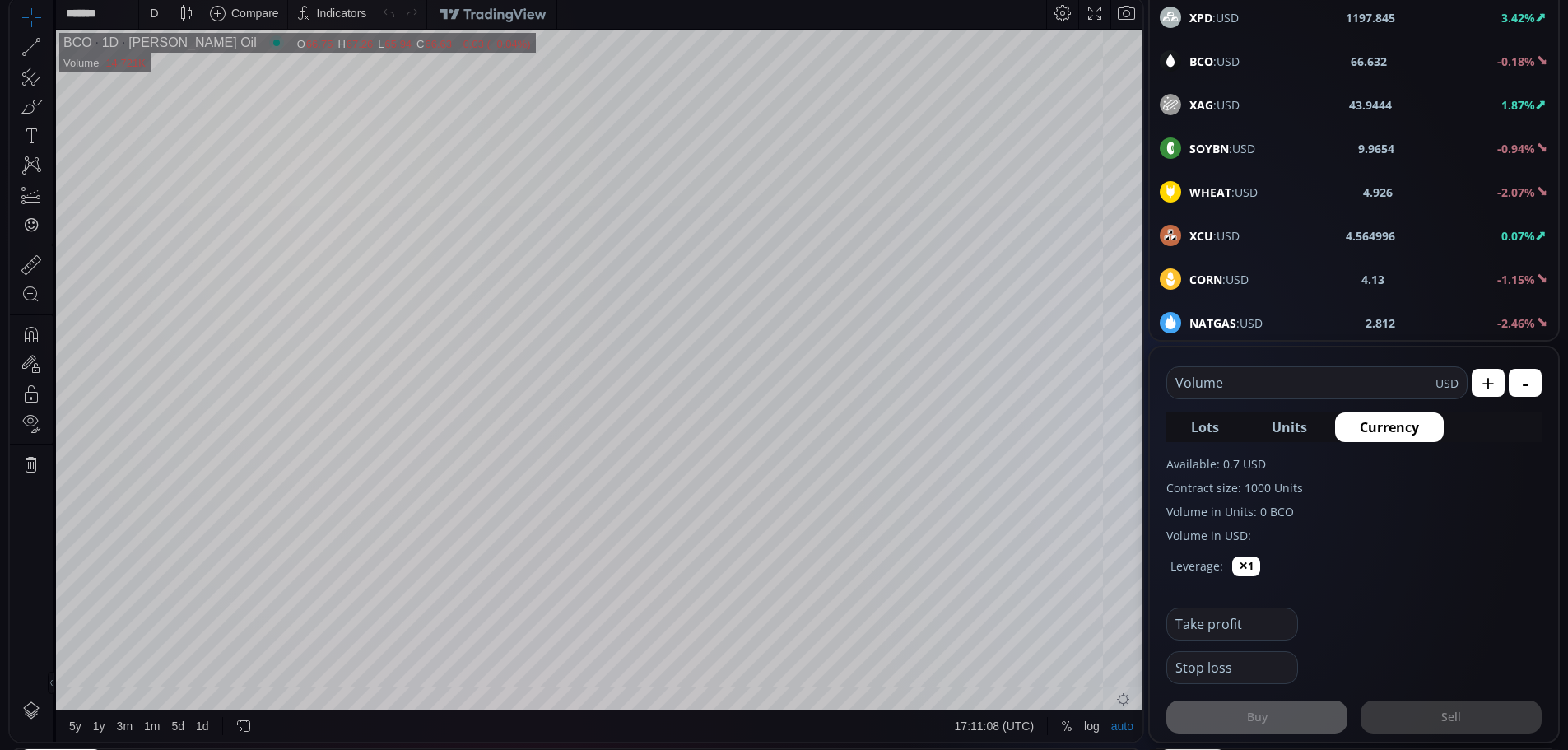
scroll to position [247, 0]
